Goal: Task Accomplishment & Management: Manage account settings

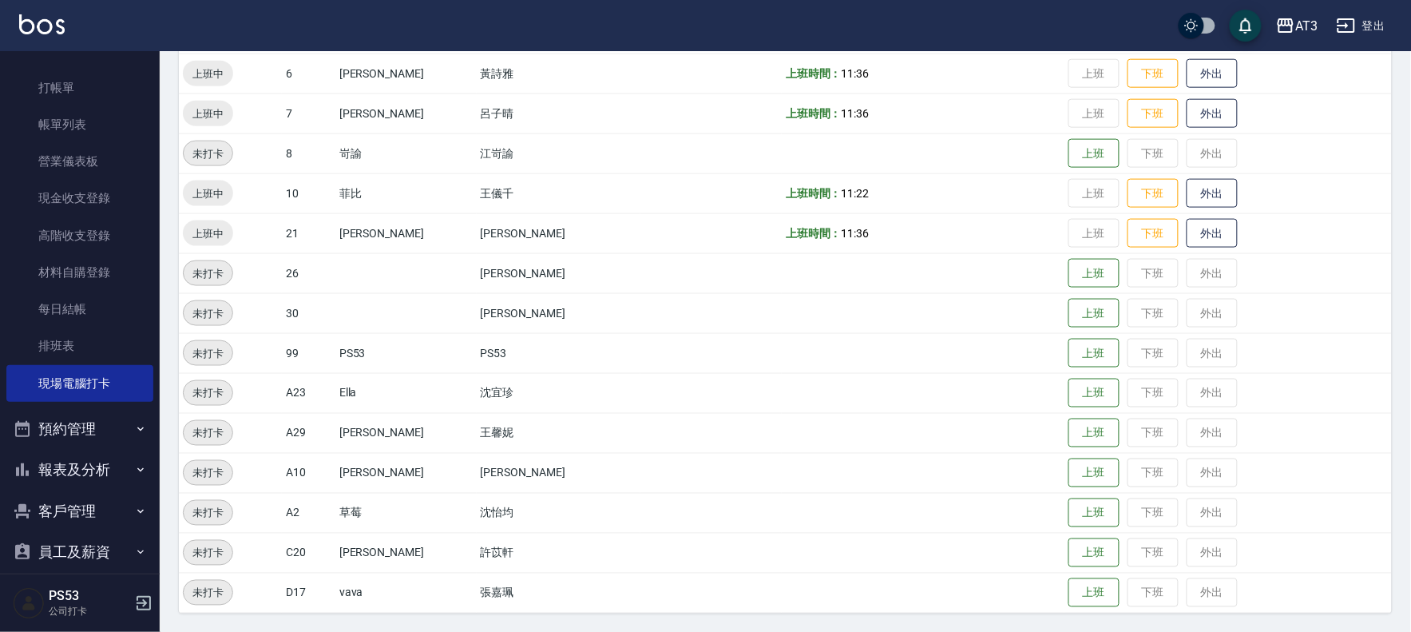
scroll to position [53, 0]
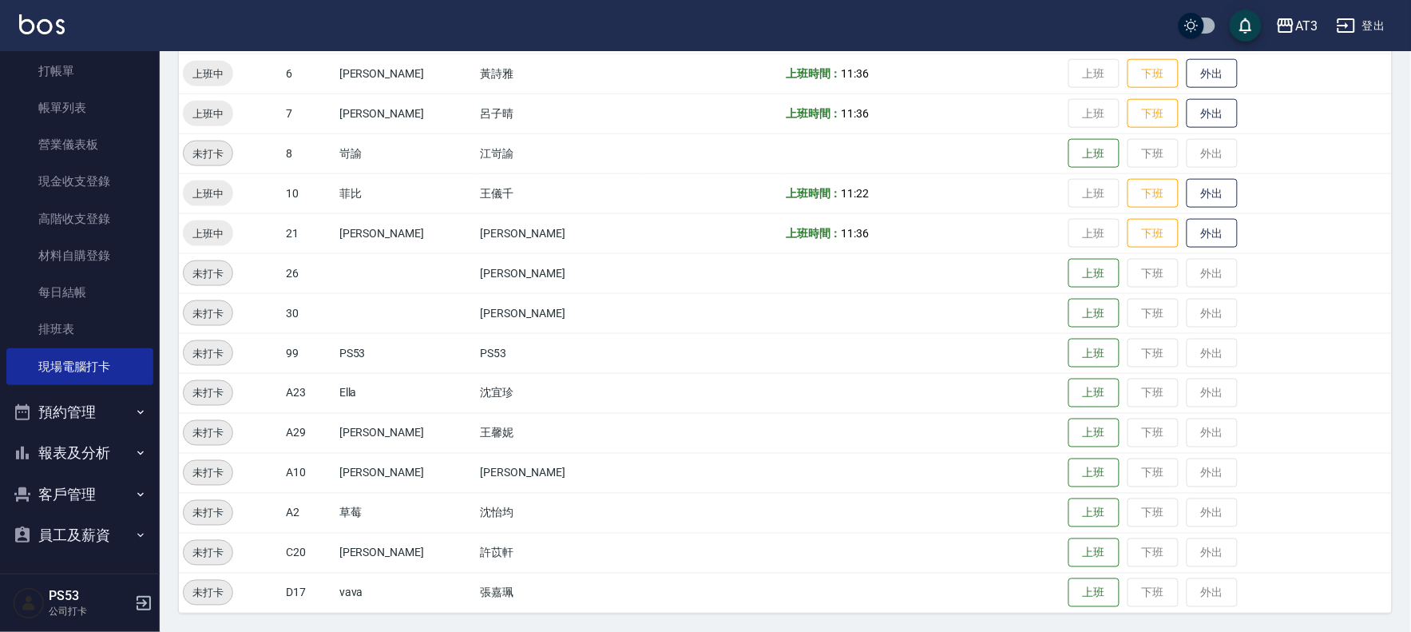
click at [49, 498] on button "客戶管理" at bounding box center [79, 495] width 147 height 42
click at [52, 530] on link "客戶列表" at bounding box center [79, 539] width 147 height 37
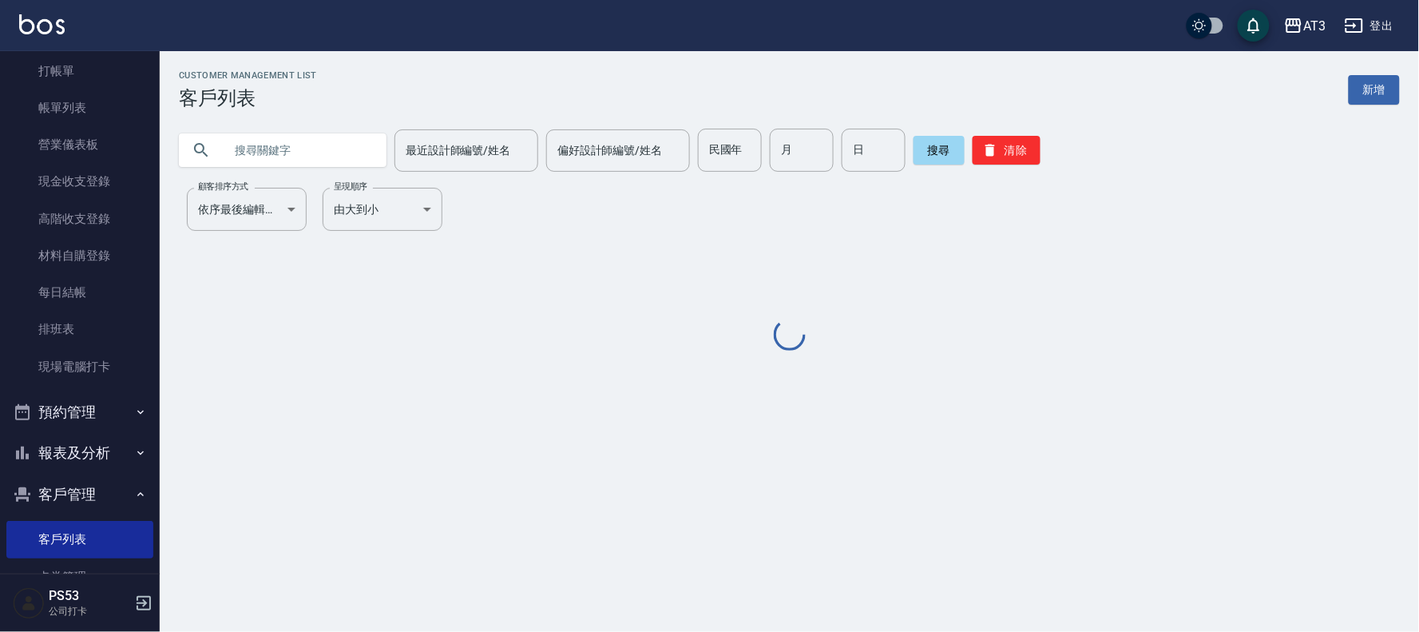
click at [309, 145] on input "text" at bounding box center [299, 150] width 150 height 43
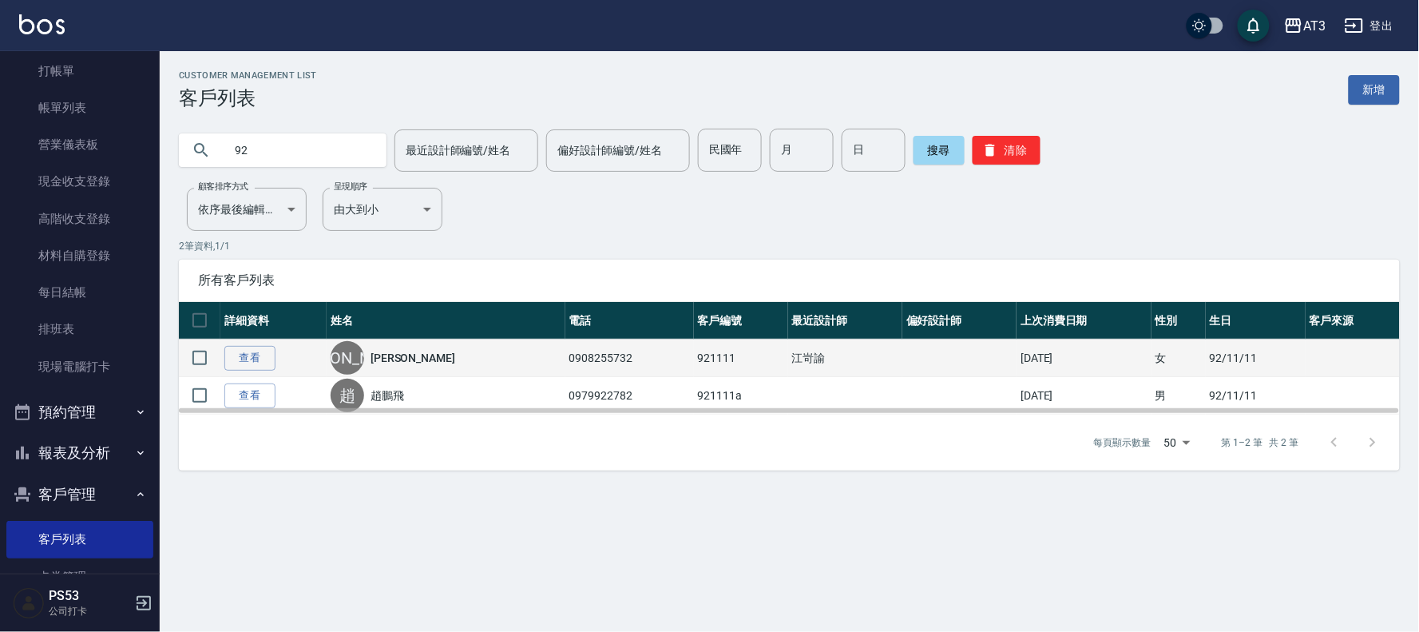
type input "9"
type input "880927"
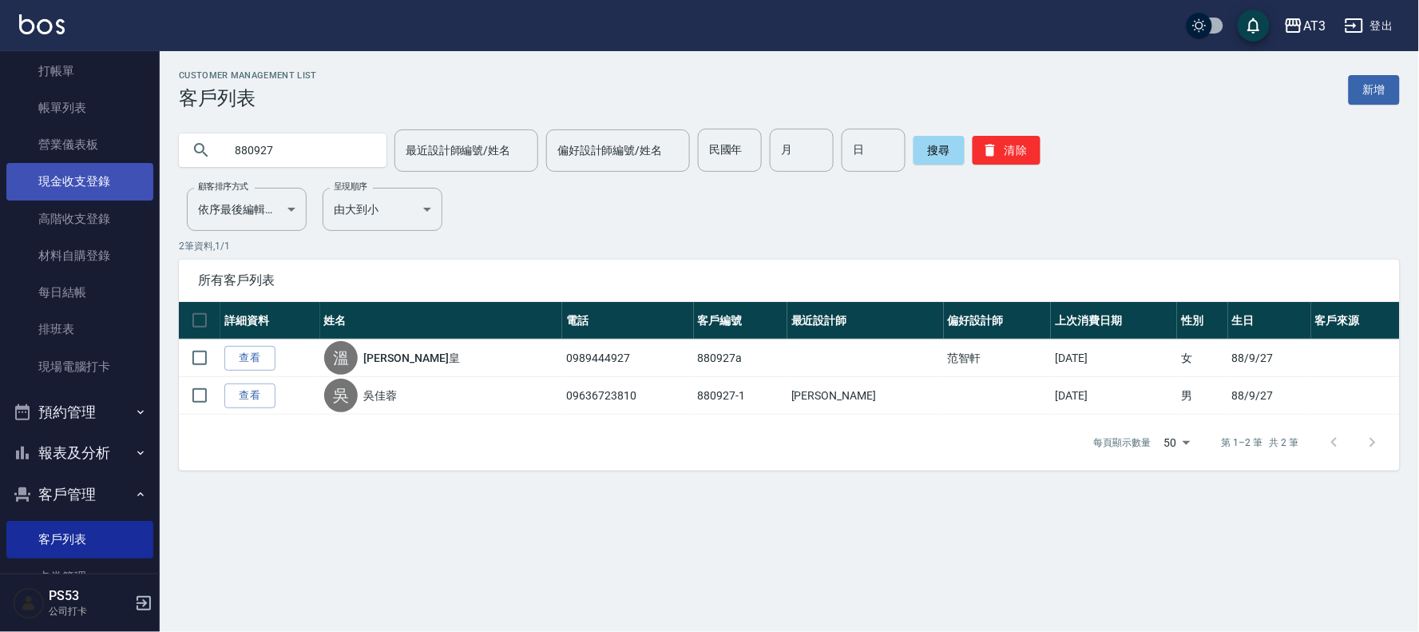
drag, startPoint x: 346, startPoint y: 149, endPoint x: 75, endPoint y: 163, distance: 271.1
click at [65, 150] on div "AT3 登出 櫃檯作業 打帳單 帳單列表 營業儀表板 現金收支登錄 高階收支登錄 材料自購登錄 每日結帳 排班表 現場電腦打卡 預約管理 預約管理 單日預約紀…" at bounding box center [709, 316] width 1419 height 632
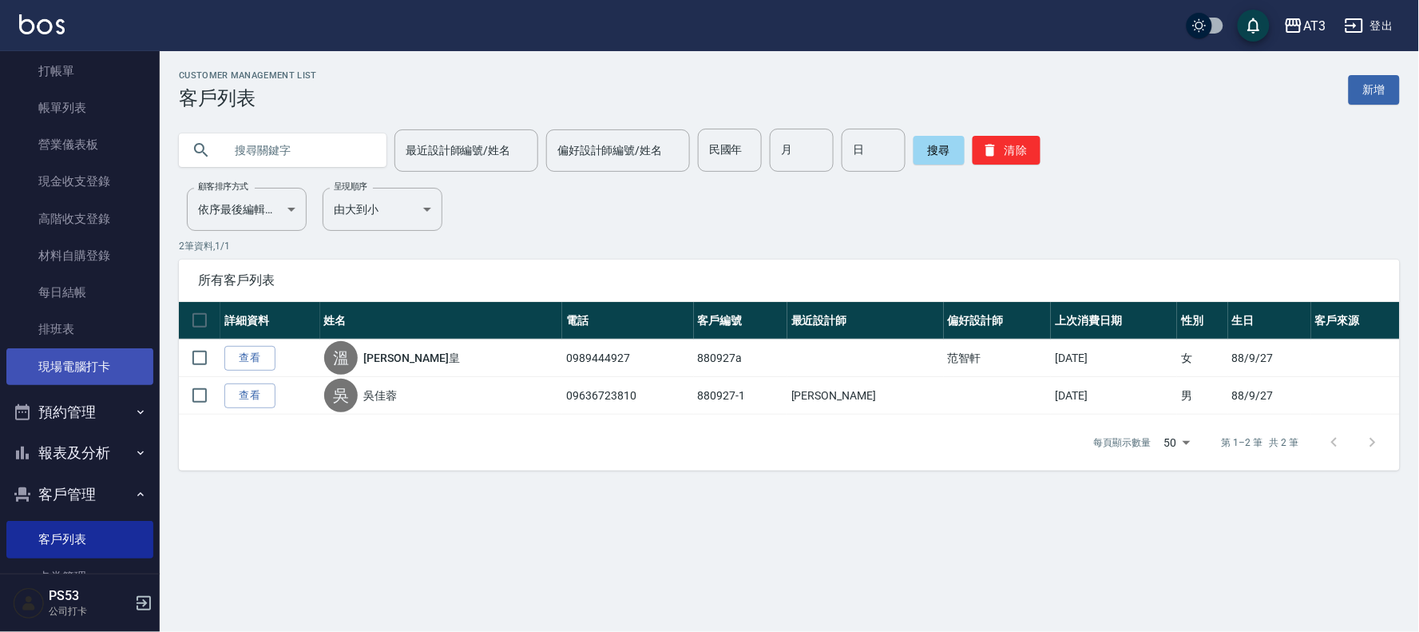
click at [91, 373] on link "現場電腦打卡" at bounding box center [79, 366] width 147 height 37
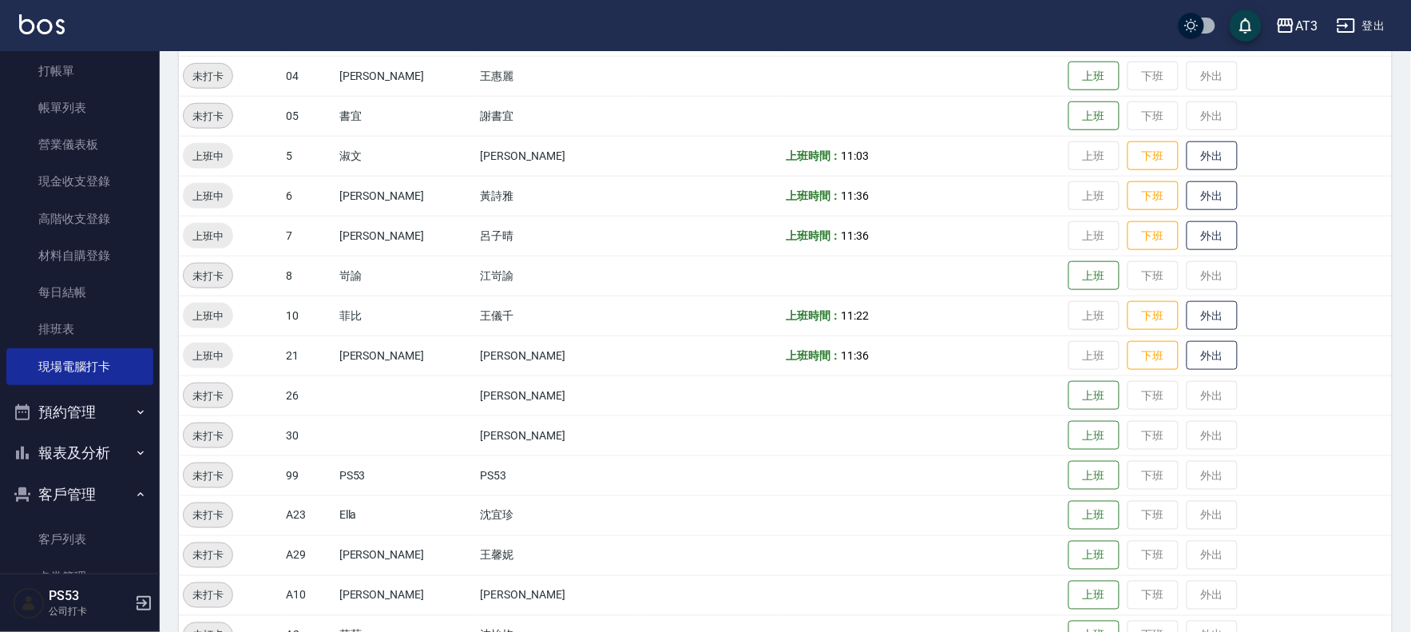
scroll to position [443, 0]
